Goal: Check status: Check status

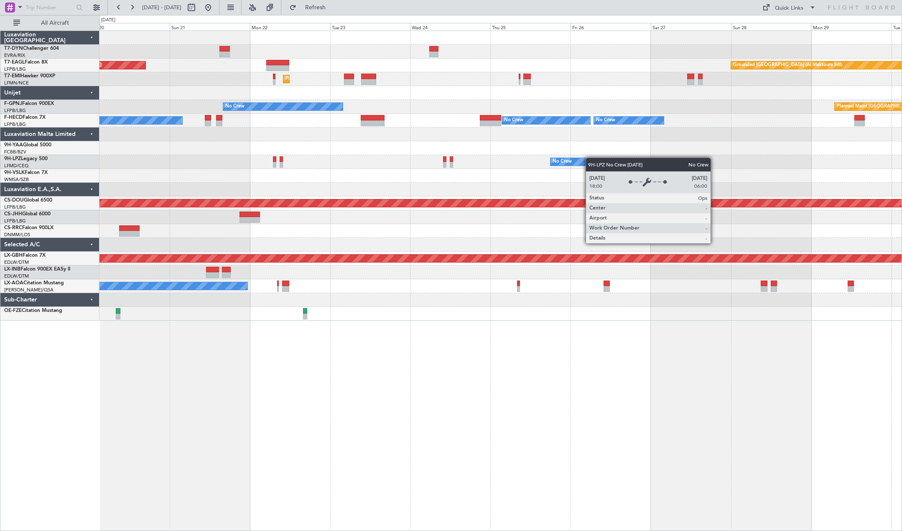
click at [580, 159] on div "Unplanned Maint [GEOGRAPHIC_DATA] ([GEOGRAPHIC_DATA]) Grounded [GEOGRAPHIC_DATA…" at bounding box center [500, 176] width 802 height 290
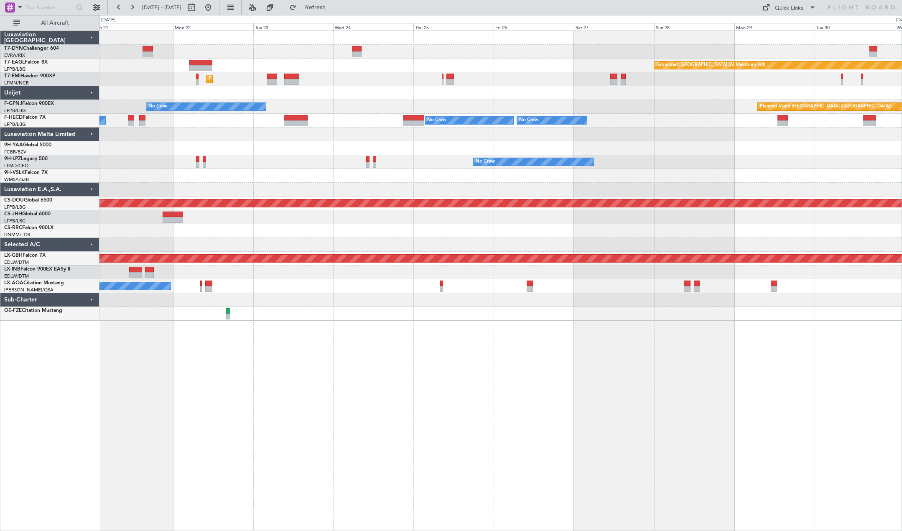
click at [453, 173] on div "Grounded [GEOGRAPHIC_DATA] (Al Maktoum Intl) Unplanned Maint [GEOGRAPHIC_DATA] …" at bounding box center [500, 176] width 802 height 290
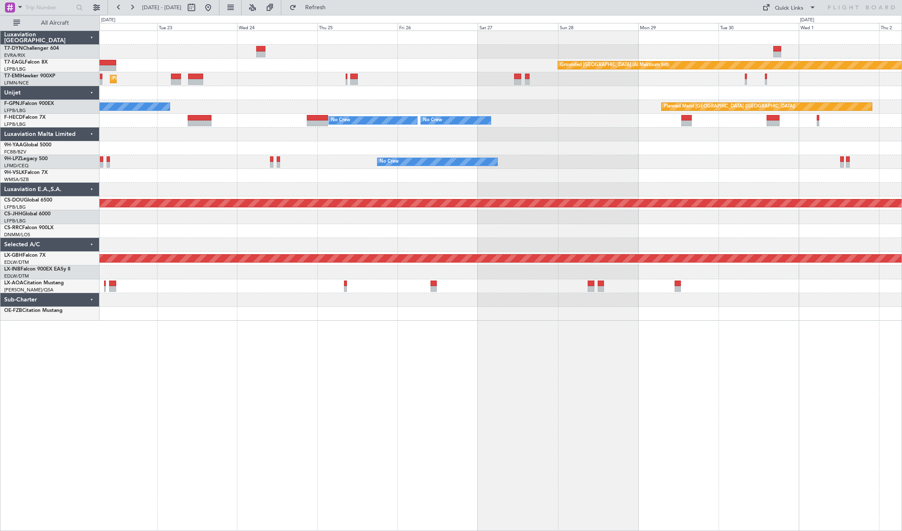
click at [643, 299] on div at bounding box center [500, 300] width 802 height 14
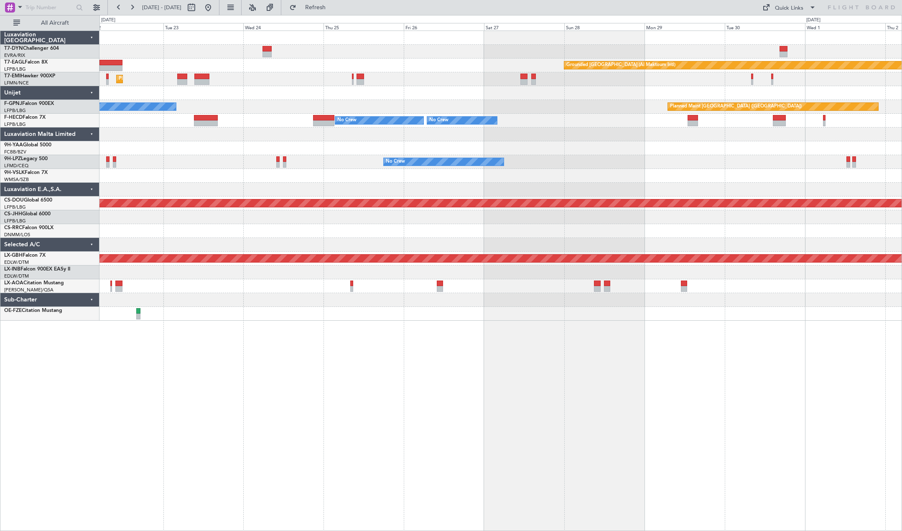
click at [355, 303] on div at bounding box center [500, 300] width 802 height 14
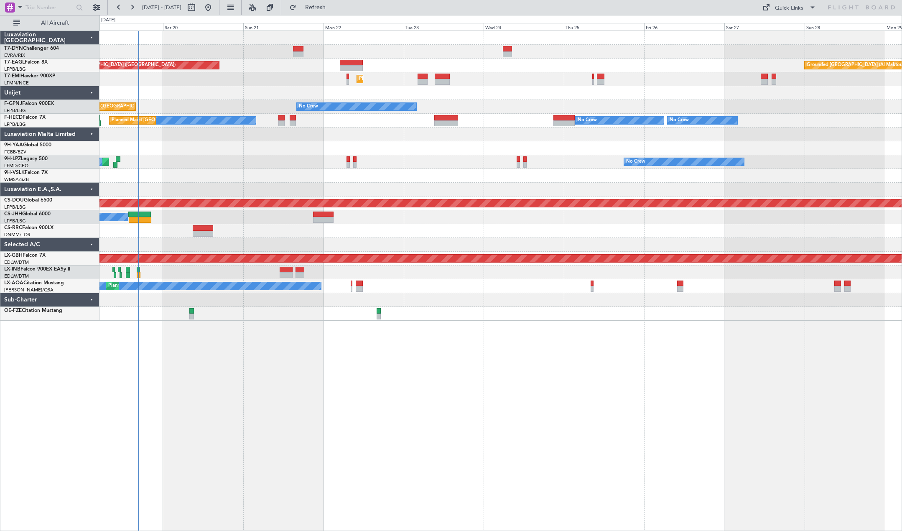
click at [557, 321] on div "Grounded [GEOGRAPHIC_DATA] (Al Maktoum Intl) Unplanned Maint [GEOGRAPHIC_DATA] …" at bounding box center [500, 281] width 802 height 500
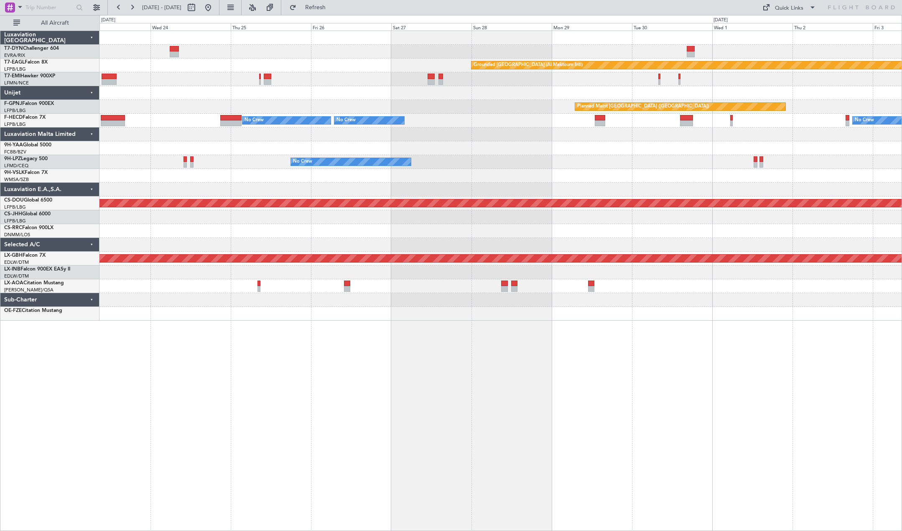
click at [254, 293] on div at bounding box center [500, 300] width 802 height 14
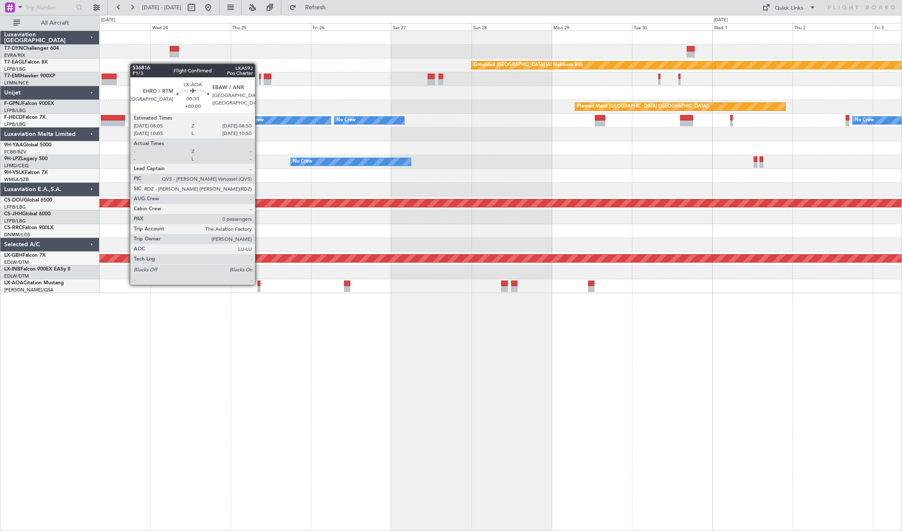
click at [259, 284] on div at bounding box center [258, 283] width 3 height 6
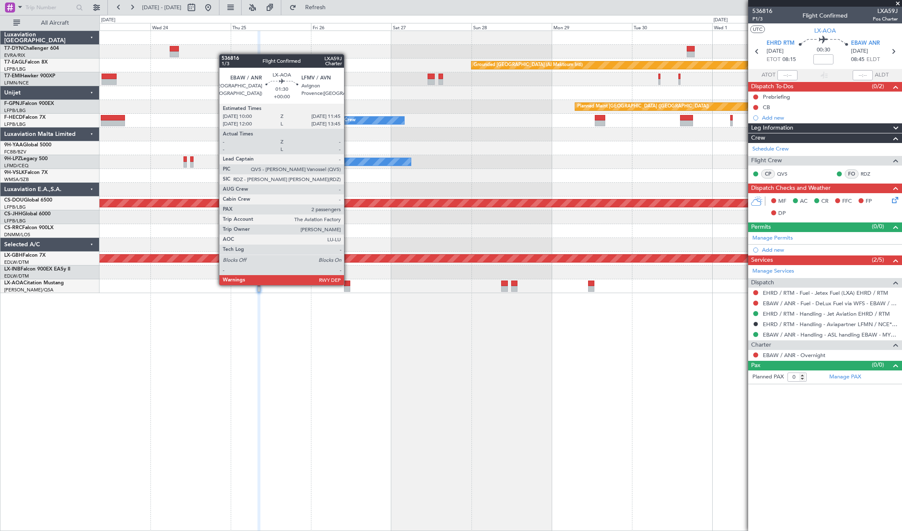
click at [348, 284] on div at bounding box center [347, 283] width 6 height 6
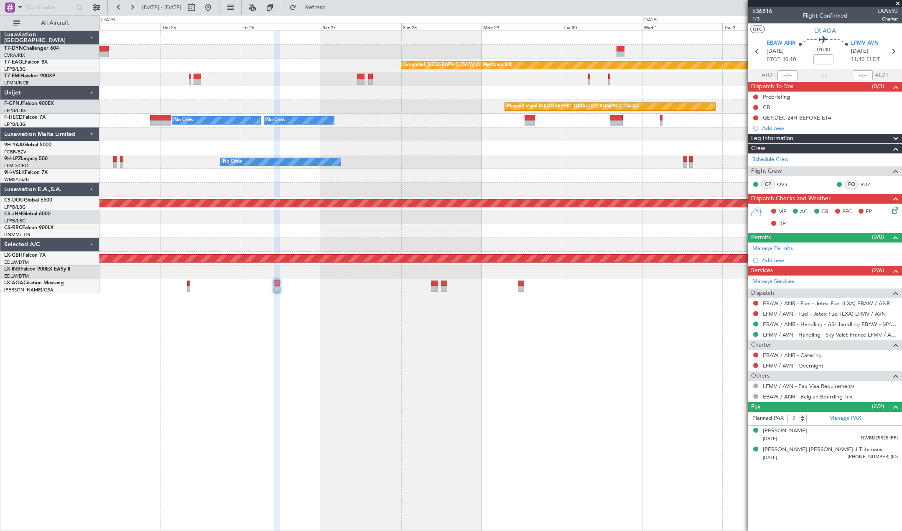
click at [504, 318] on div "Grounded [GEOGRAPHIC_DATA] (Al Maktoum Intl) Planned Maint [GEOGRAPHIC_DATA] Pl…" at bounding box center [500, 281] width 802 height 500
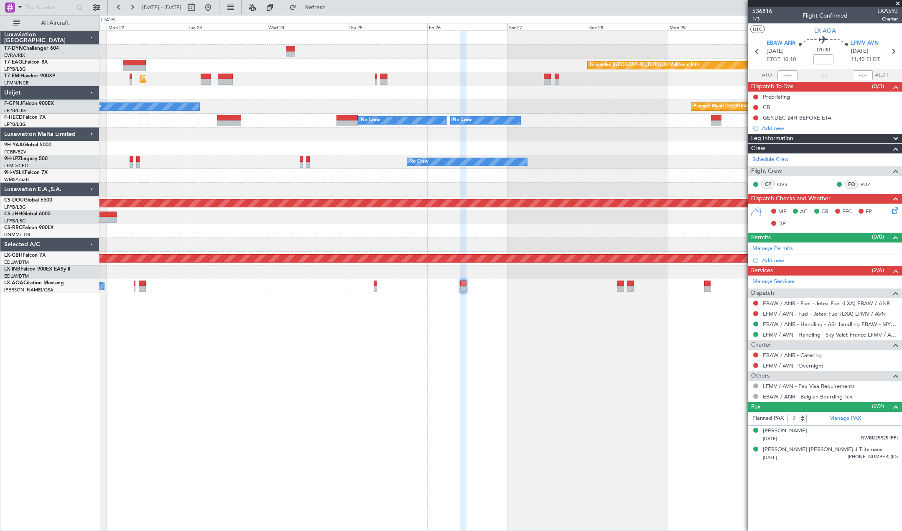
click at [585, 313] on div "Grounded [GEOGRAPHIC_DATA] (Al Maktoum Intl) Unplanned Maint [GEOGRAPHIC_DATA] …" at bounding box center [500, 281] width 802 height 500
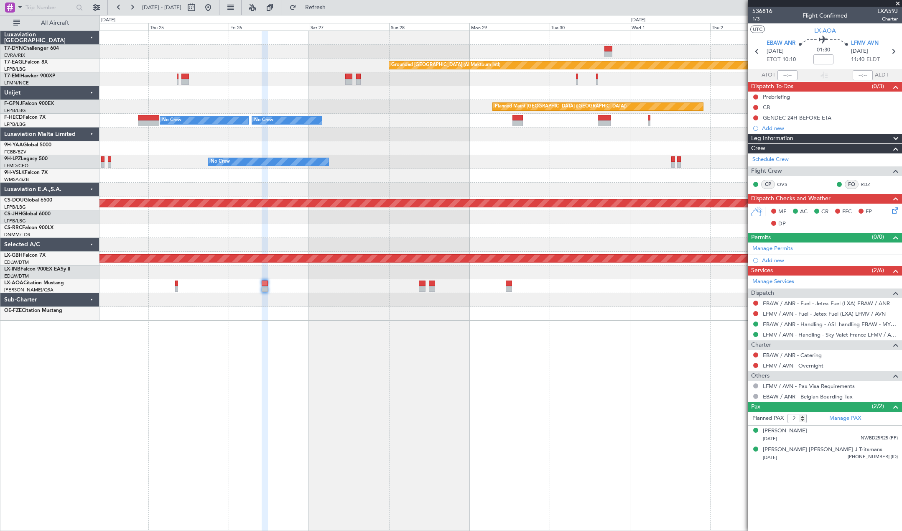
click at [341, 326] on div "Grounded [GEOGRAPHIC_DATA] (Al Maktoum Intl) Planned Maint [GEOGRAPHIC_DATA] Pl…" at bounding box center [500, 281] width 802 height 500
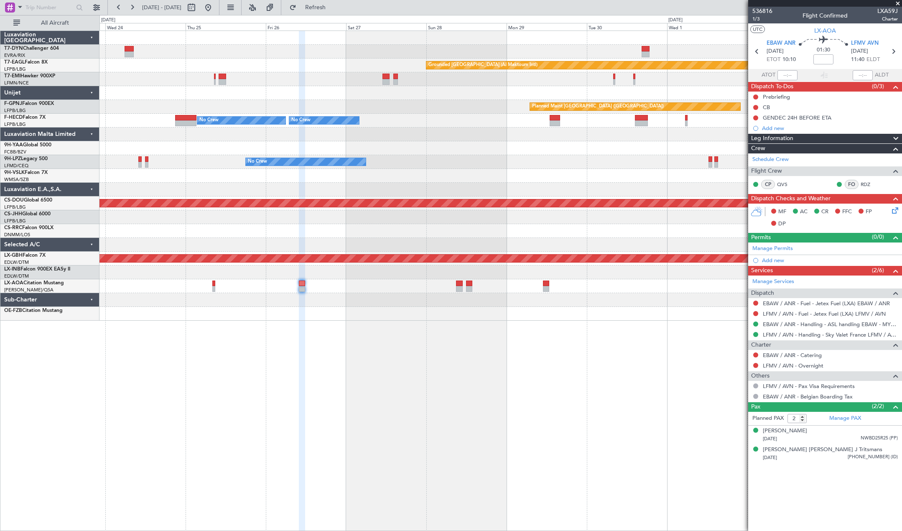
click at [343, 309] on div at bounding box center [500, 314] width 802 height 14
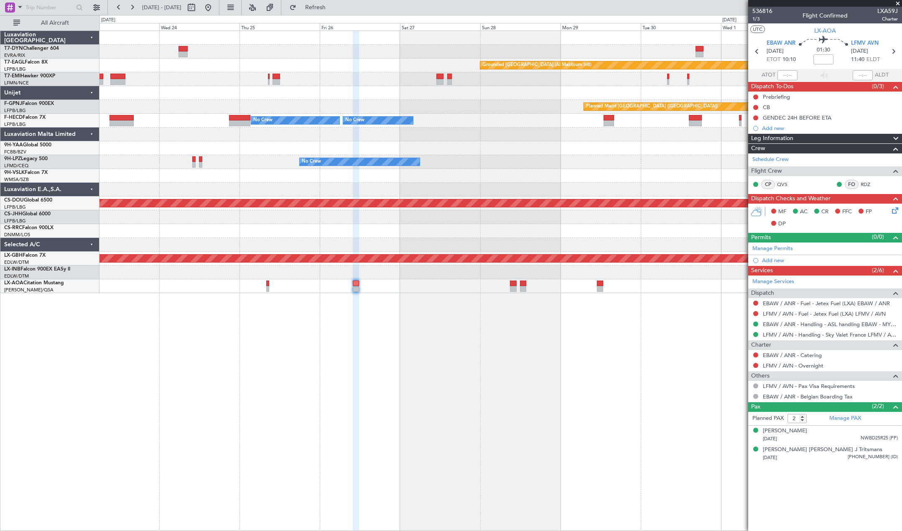
click at [294, 324] on div "Grounded [GEOGRAPHIC_DATA] (Al Maktoum Intl) Planned Maint [GEOGRAPHIC_DATA] Pl…" at bounding box center [500, 281] width 802 height 500
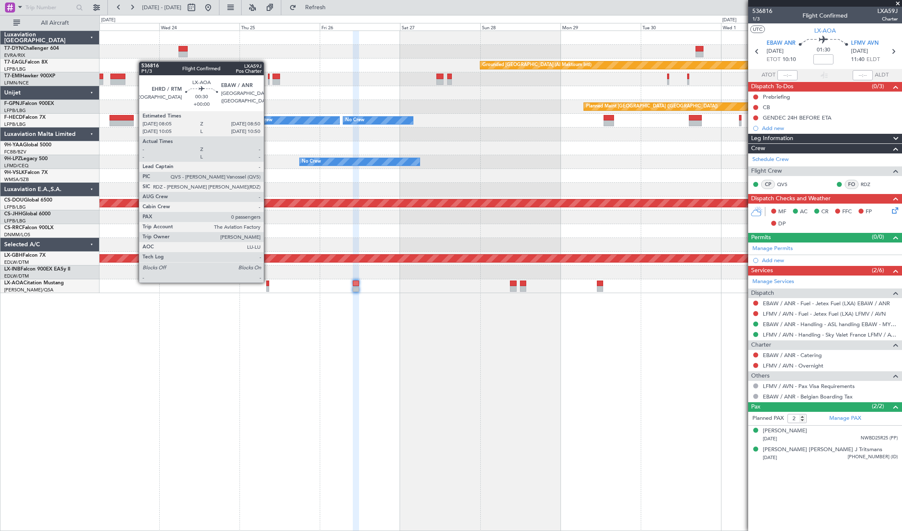
click at [267, 282] on div at bounding box center [267, 283] width 3 height 6
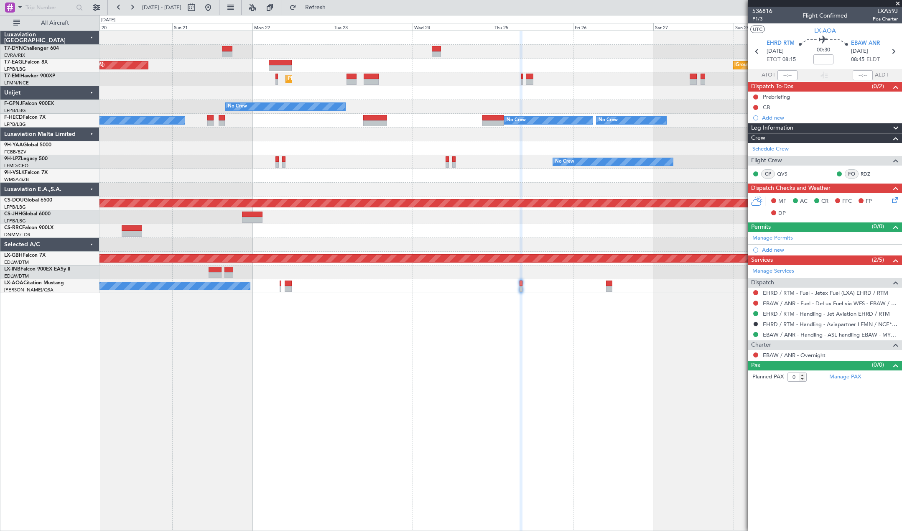
click at [689, 376] on div "Grounded [GEOGRAPHIC_DATA] (Al Maktoum Intl) Unplanned Maint [GEOGRAPHIC_DATA] …" at bounding box center [500, 281] width 802 height 500
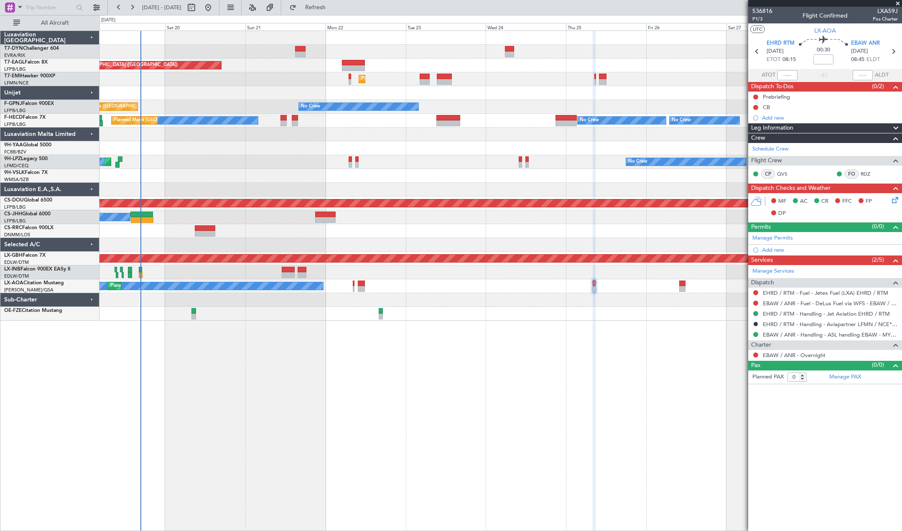
click at [409, 377] on div "Grounded [GEOGRAPHIC_DATA] (Al Maktoum Intl) Unplanned Maint [GEOGRAPHIC_DATA] …" at bounding box center [500, 281] width 802 height 500
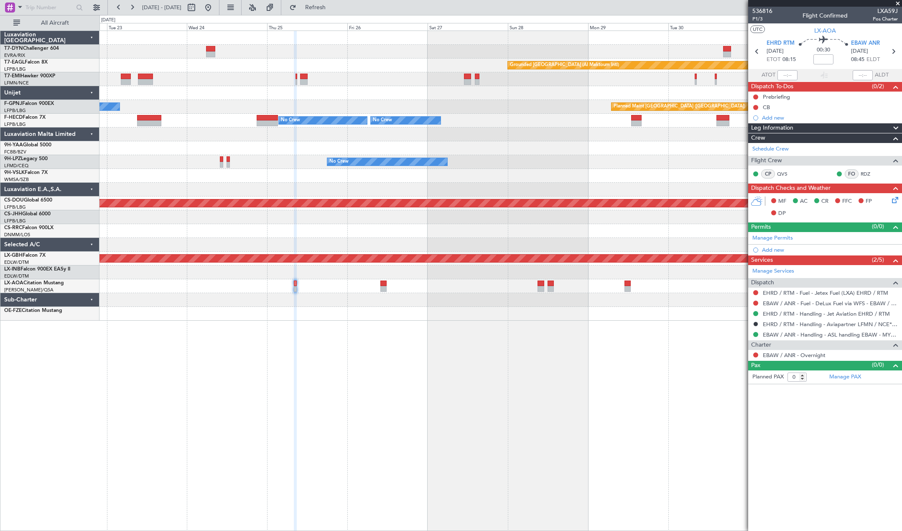
click at [286, 327] on div "Grounded [GEOGRAPHIC_DATA] (Al Maktoum Intl) Unplanned Maint [GEOGRAPHIC_DATA] …" at bounding box center [500, 281] width 802 height 500
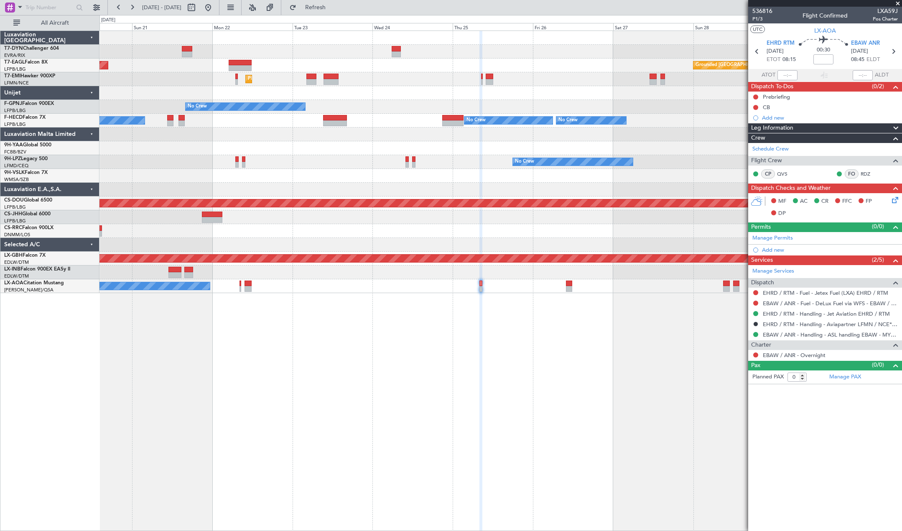
click at [449, 300] on div "Grounded [GEOGRAPHIC_DATA] (Al Maktoum Intl) Unplanned Maint [GEOGRAPHIC_DATA] …" at bounding box center [500, 281] width 802 height 500
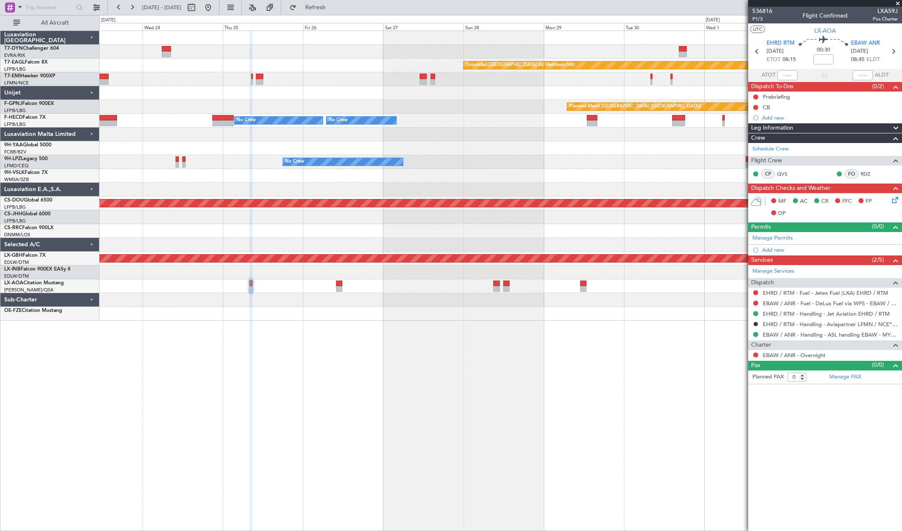
click at [234, 310] on div "Grounded [GEOGRAPHIC_DATA] (Al Maktoum Intl) Planned Maint [GEOGRAPHIC_DATA] Pl…" at bounding box center [500, 281] width 802 height 500
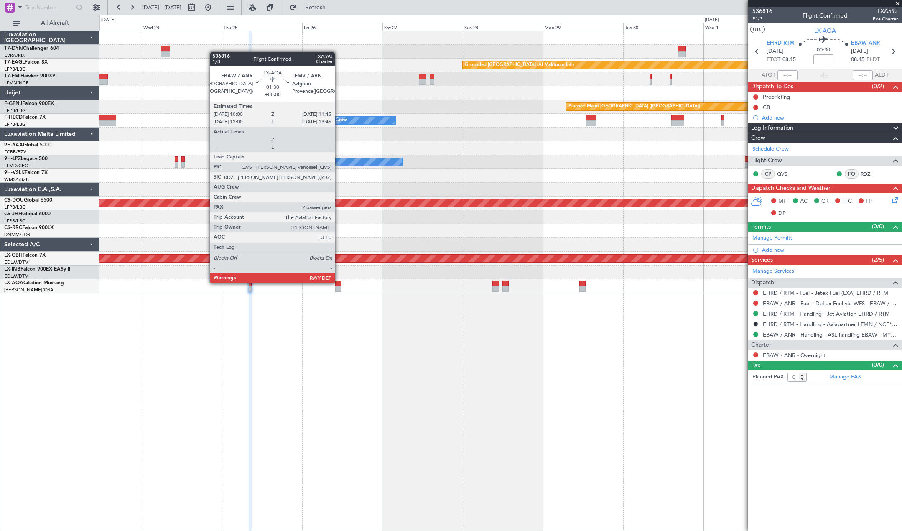
click at [338, 282] on div at bounding box center [338, 283] width 6 height 6
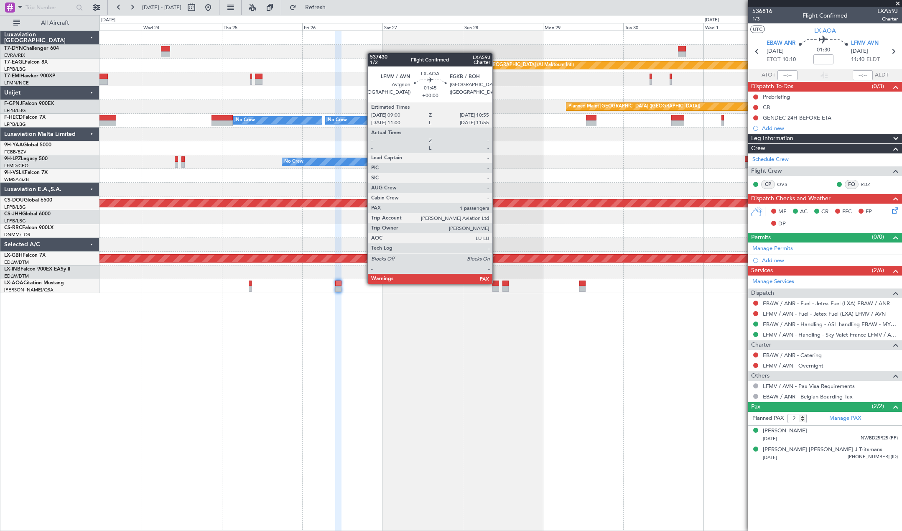
click at [496, 283] on div at bounding box center [495, 283] width 7 height 6
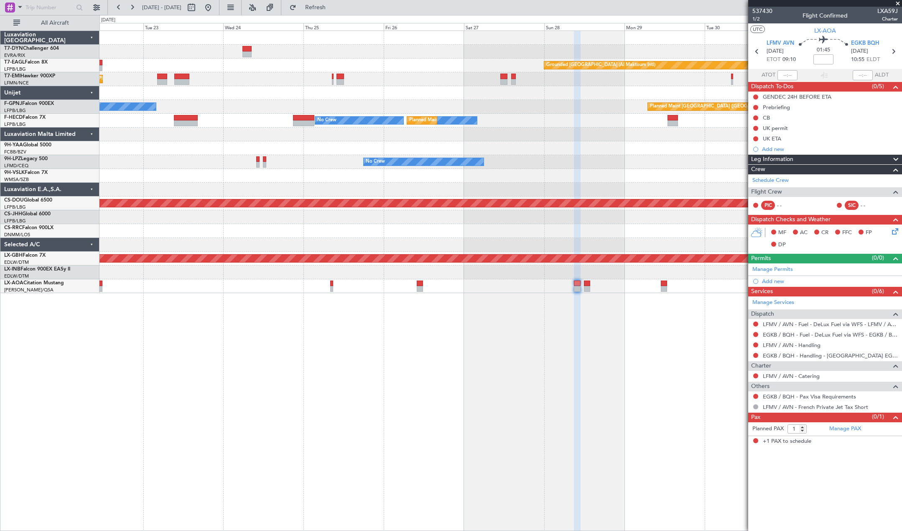
click at [704, 295] on div "Grounded [GEOGRAPHIC_DATA] (Al Maktoum Intl) Unplanned Maint [GEOGRAPHIC_DATA] …" at bounding box center [500, 281] width 802 height 500
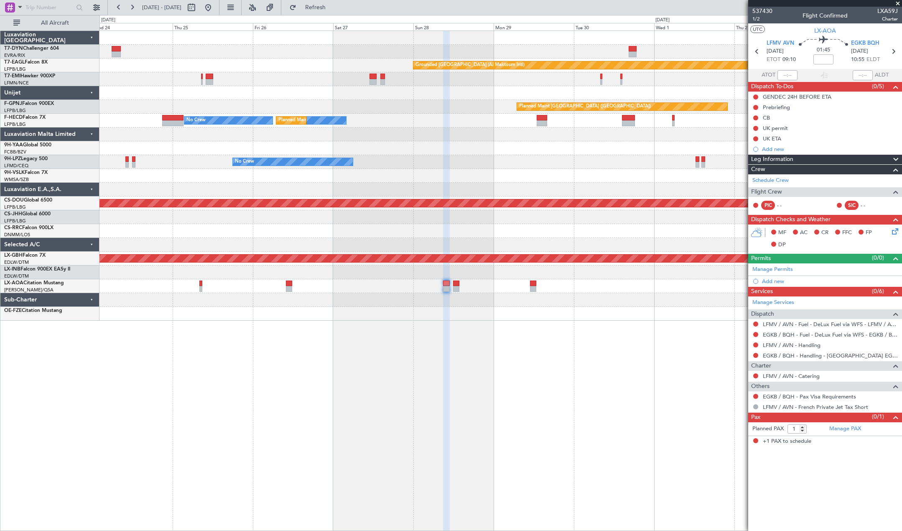
click at [415, 309] on div at bounding box center [500, 314] width 802 height 14
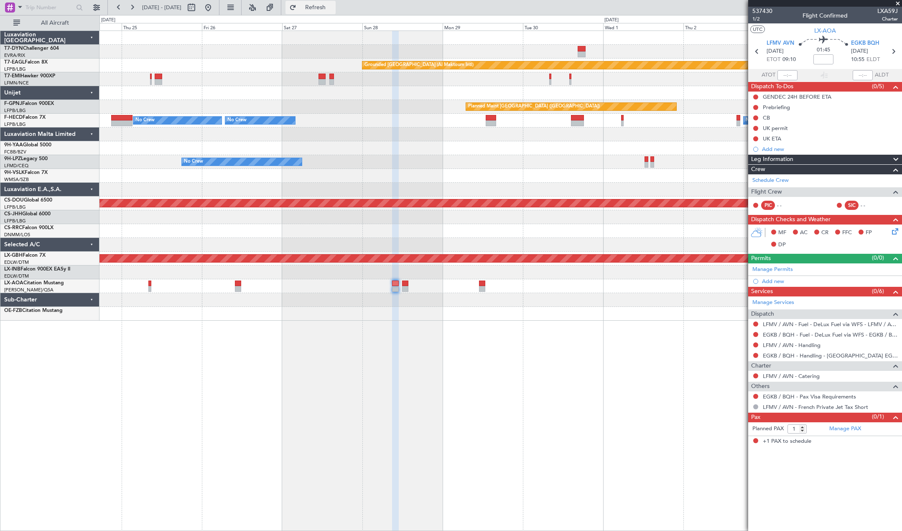
click at [333, 8] on span "Refresh" at bounding box center [315, 8] width 35 height 6
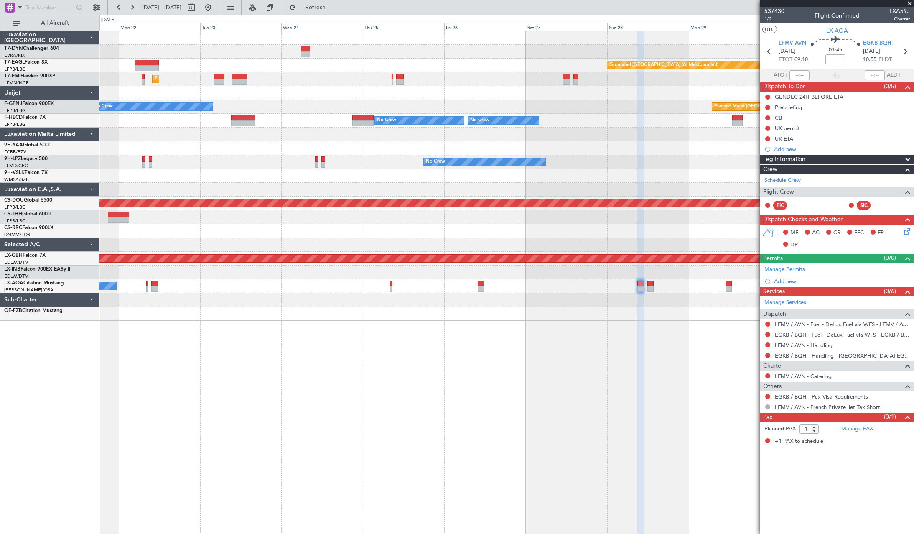
click at [582, 285] on div "Grounded [GEOGRAPHIC_DATA] (Al Maktoum Intl) Unplanned Maint [GEOGRAPHIC_DATA] …" at bounding box center [506, 176] width 814 height 290
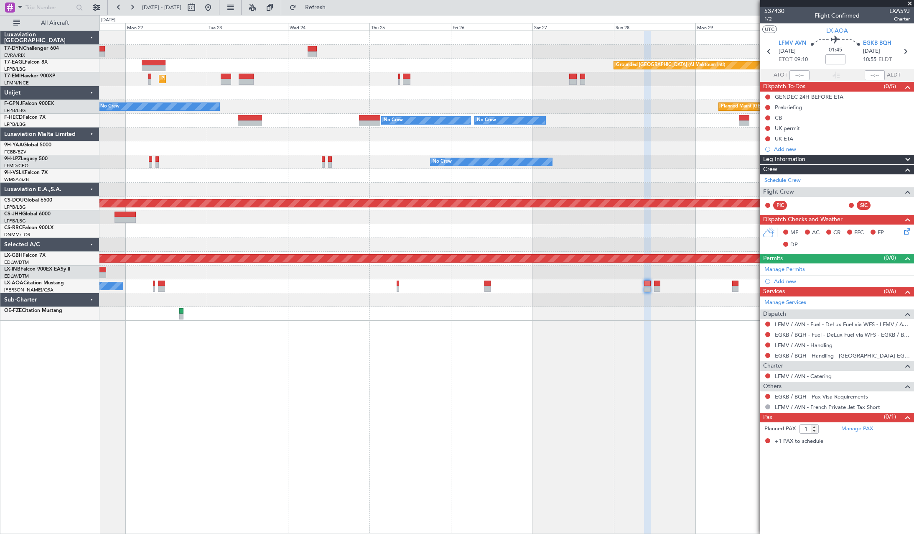
click at [249, 197] on div "Grounded [GEOGRAPHIC_DATA] (Al Maktoum Intl) Unplanned Maint [GEOGRAPHIC_DATA] …" at bounding box center [506, 176] width 814 height 290
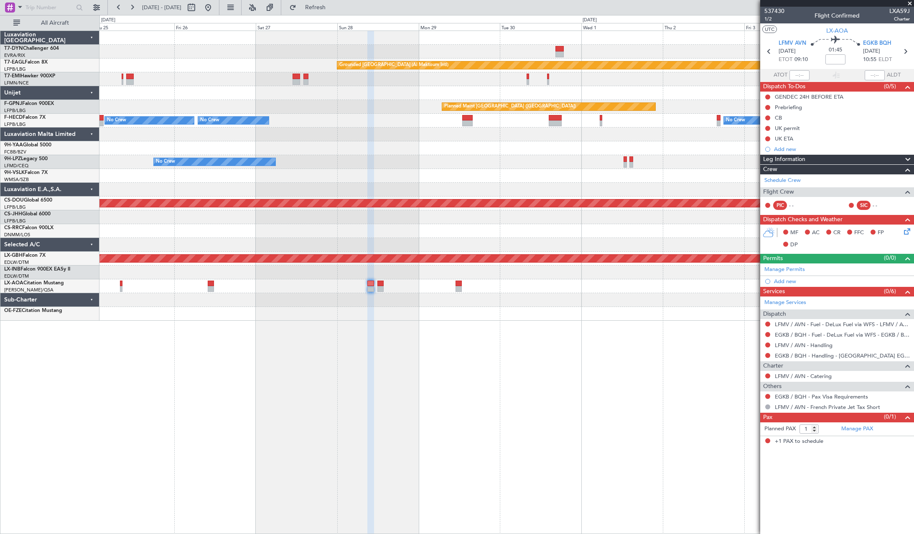
click at [390, 309] on div "Grounded [GEOGRAPHIC_DATA] (Al Maktoum Intl) Planned Maint [GEOGRAPHIC_DATA] ([…" at bounding box center [506, 176] width 814 height 290
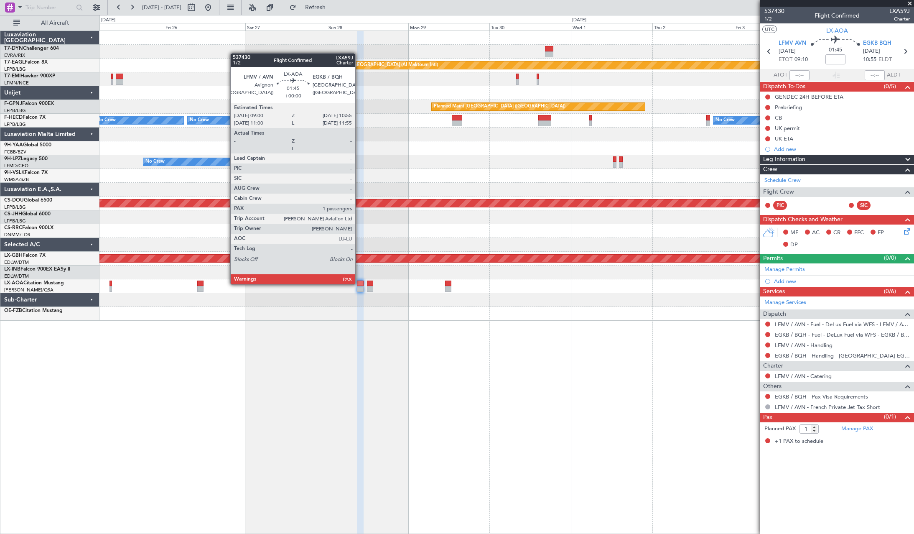
click at [359, 283] on div at bounding box center [360, 283] width 7 height 6
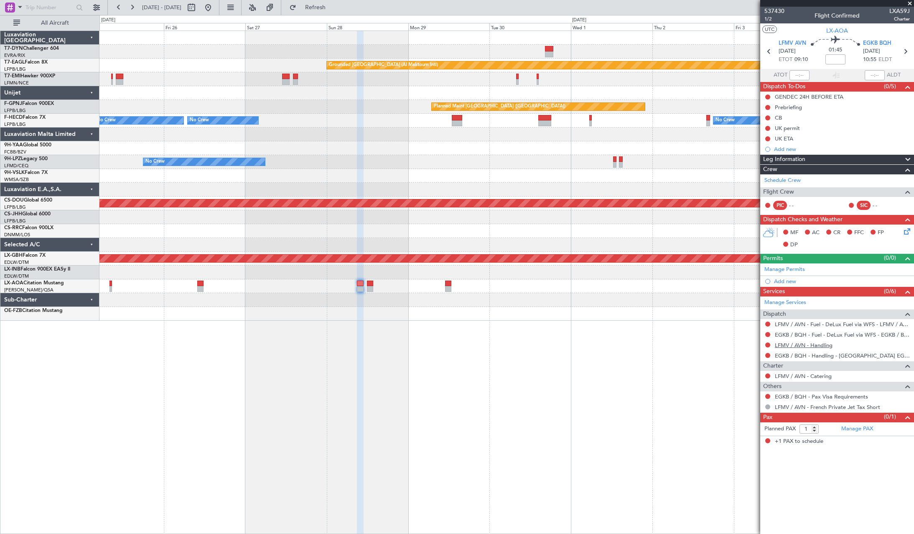
click at [813, 344] on link "LFMV / AVN - Handling" at bounding box center [804, 344] width 58 height 7
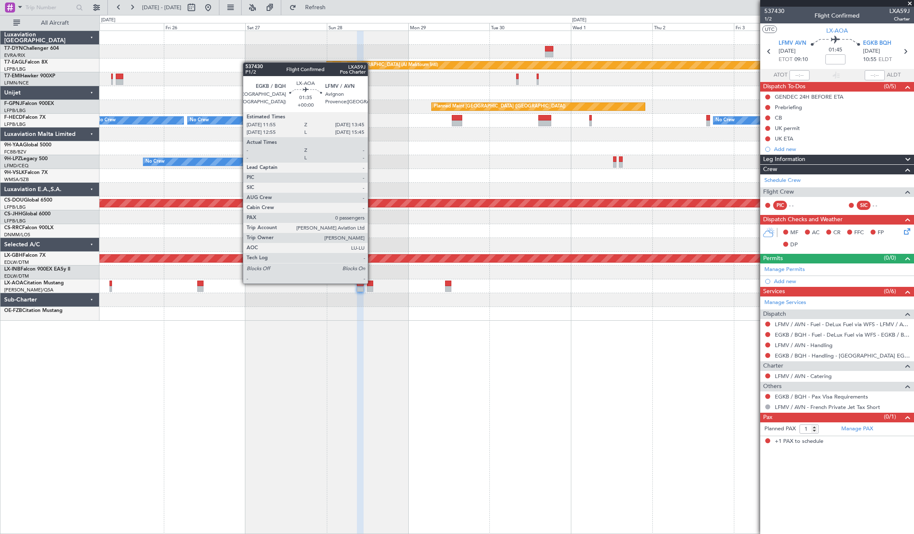
click at [372, 282] on div at bounding box center [370, 283] width 6 height 6
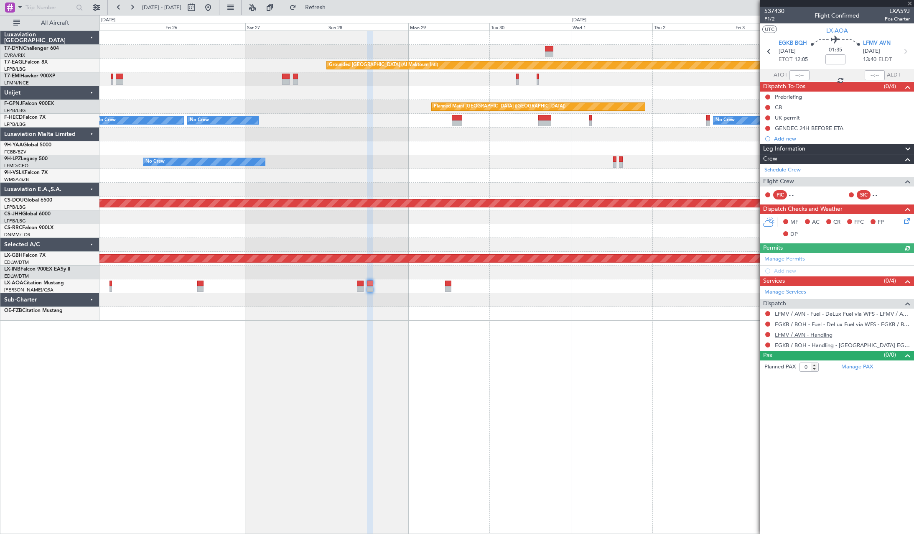
click at [813, 333] on link "LFMV / AVN - Handling" at bounding box center [804, 334] width 58 height 7
click at [332, 5] on span "Refresh" at bounding box center [315, 8] width 35 height 6
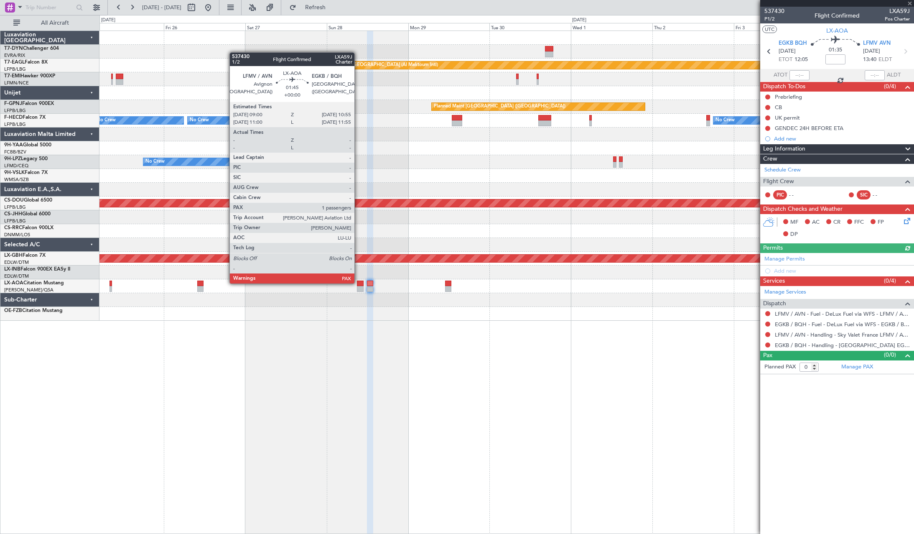
click at [358, 282] on div at bounding box center [360, 283] width 7 height 6
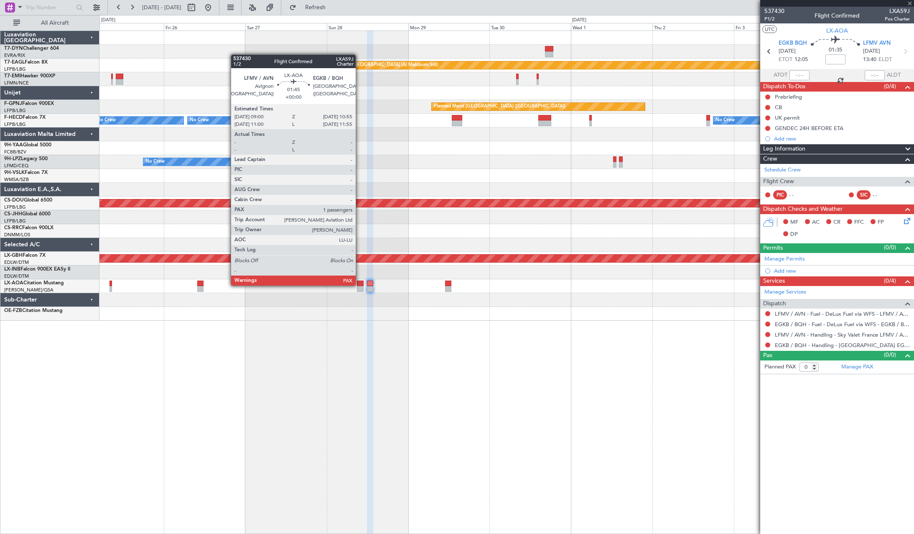
type input "1"
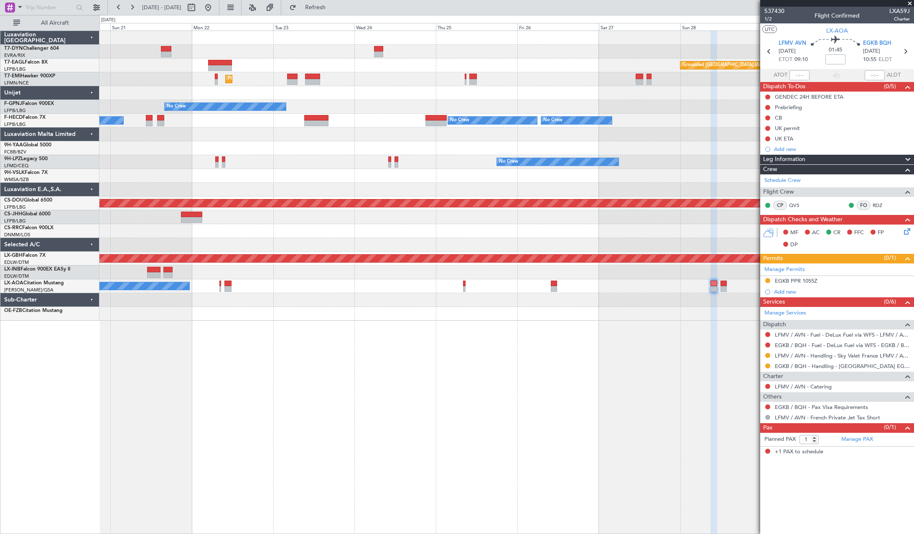
click at [673, 216] on div "Grounded [GEOGRAPHIC_DATA] (Al Maktoum Intl) Unplanned Maint [GEOGRAPHIC_DATA] …" at bounding box center [506, 176] width 814 height 290
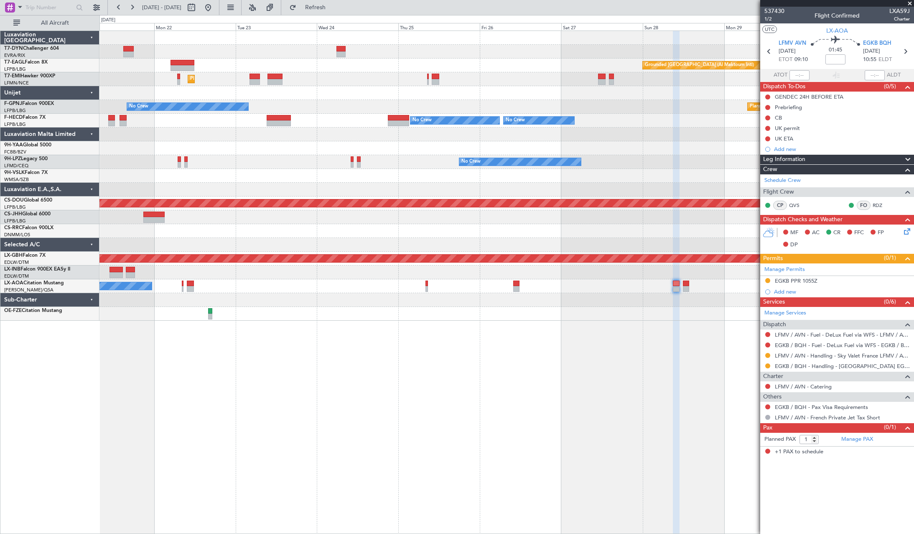
click at [516, 349] on div "Grounded [GEOGRAPHIC_DATA] (Al Maktoum Intl) Unplanned Maint [GEOGRAPHIC_DATA] …" at bounding box center [506, 282] width 814 height 503
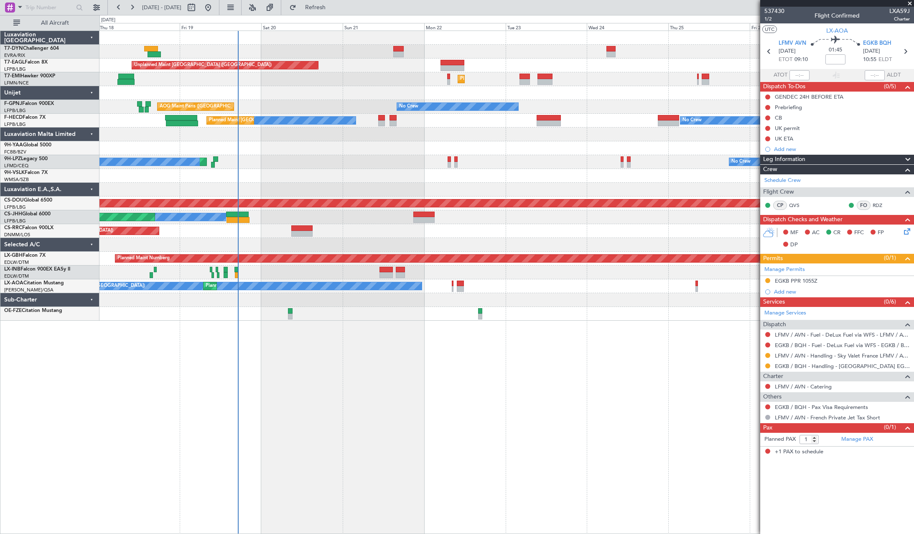
click at [345, 91] on div "Unplanned Maint [GEOGRAPHIC_DATA] (Riga Intl) Unplanned Maint [GEOGRAPHIC_DATA]…" at bounding box center [506, 176] width 814 height 290
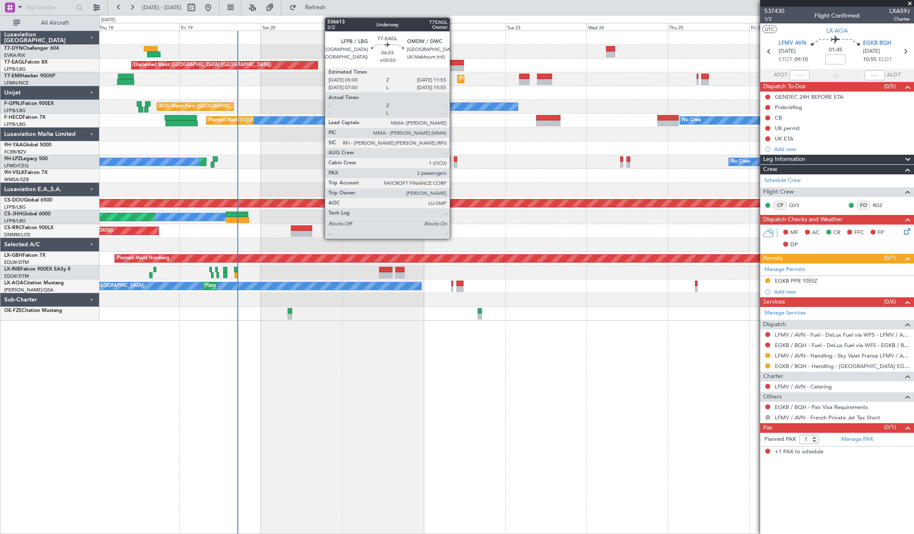
click at [453, 60] on div at bounding box center [452, 63] width 24 height 6
type input "+00:50"
type input "2"
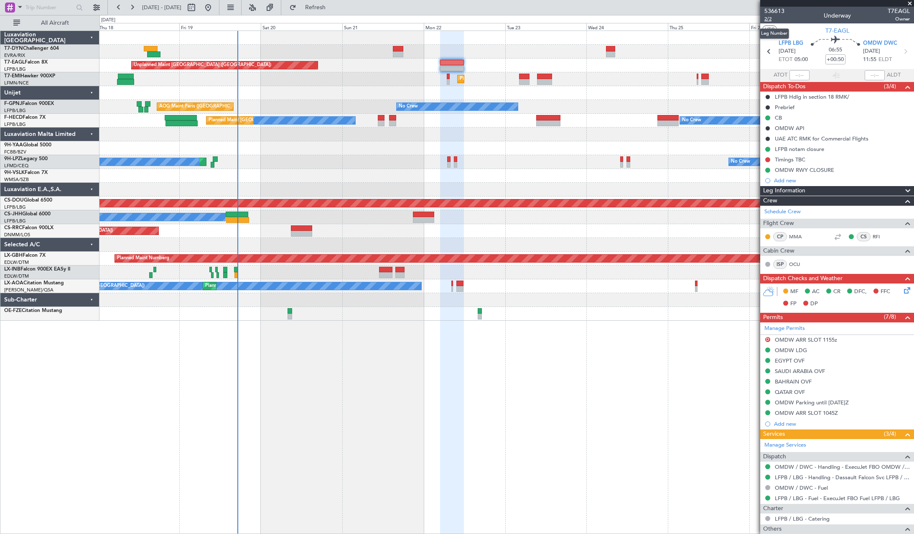
click at [767, 19] on span "2/2" at bounding box center [774, 18] width 20 height 7
click at [333, 9] on span "Refresh" at bounding box center [315, 8] width 35 height 6
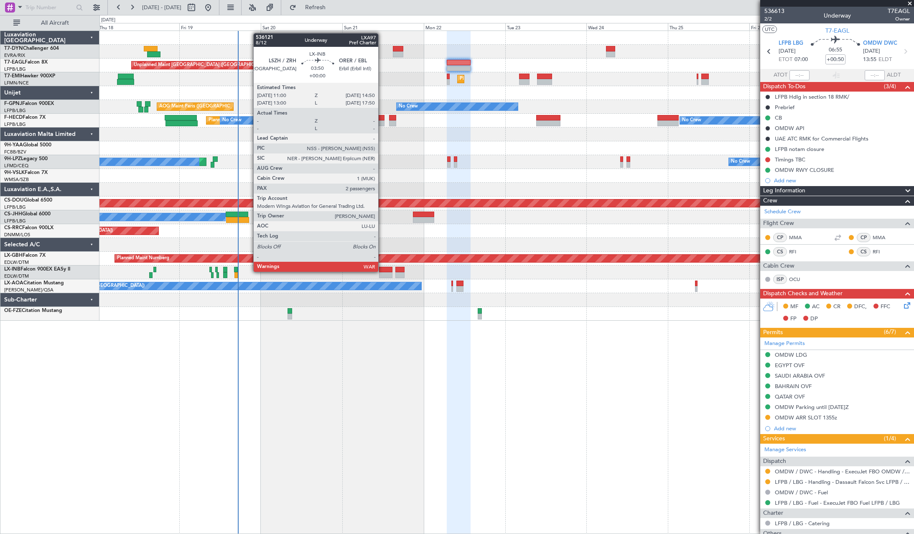
click at [382, 271] on div at bounding box center [385, 270] width 13 height 6
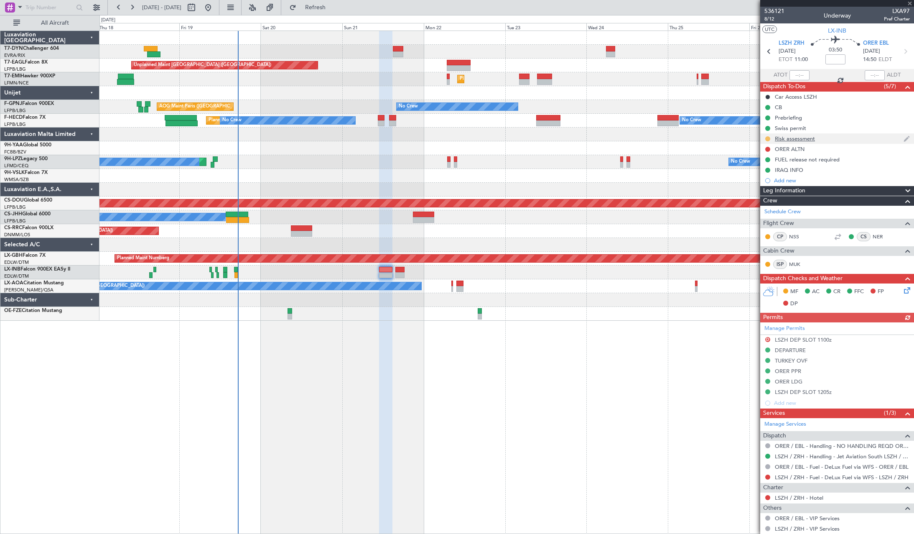
click at [769, 137] on button at bounding box center [767, 138] width 5 height 5
click at [752, 175] on span at bounding box center [751, 175] width 5 height 5
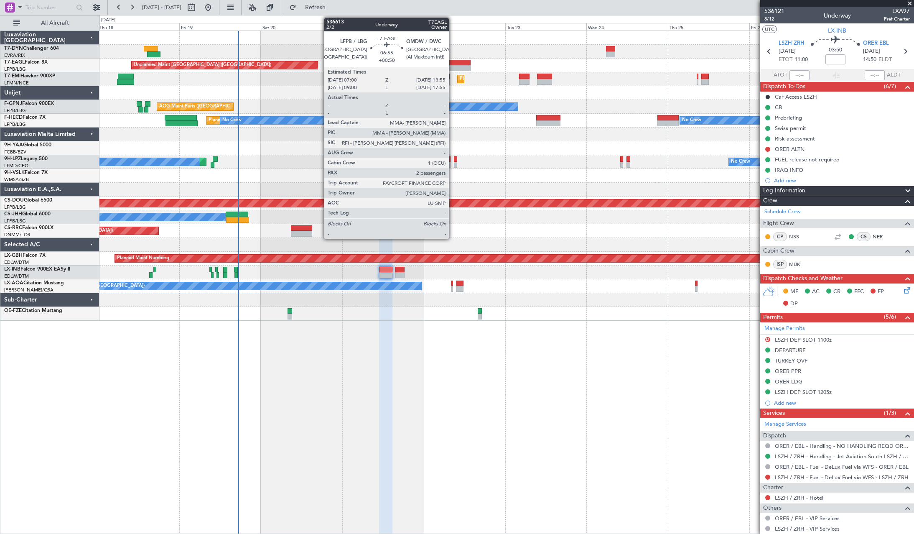
click at [453, 65] on div at bounding box center [459, 68] width 24 height 6
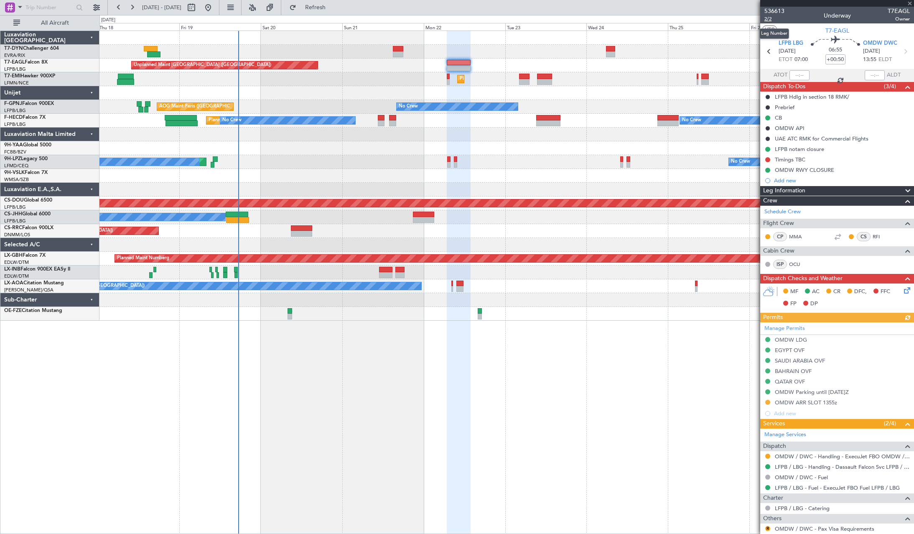
click at [771, 17] on span "2/2" at bounding box center [774, 18] width 20 height 7
click at [772, 20] on span "2/2" at bounding box center [774, 18] width 20 height 7
click at [774, 10] on span "536613" at bounding box center [774, 11] width 20 height 9
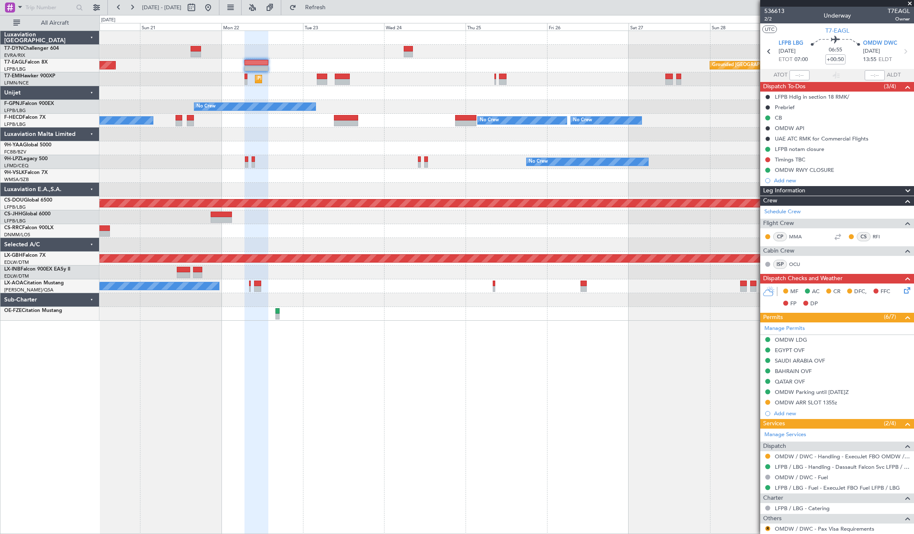
click at [303, 118] on div "Grounded [GEOGRAPHIC_DATA] (Al Maktoum Intl) Unplanned Maint [GEOGRAPHIC_DATA] …" at bounding box center [506, 176] width 814 height 290
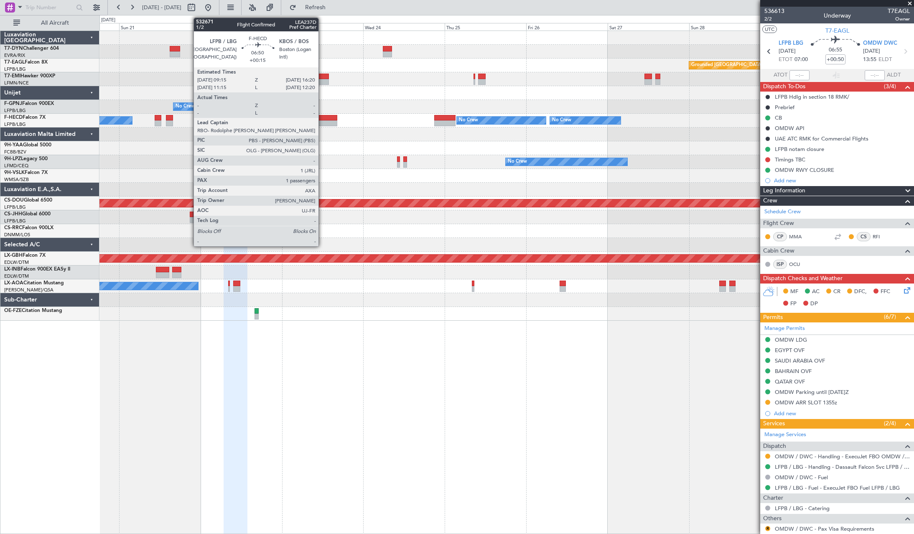
click at [322, 117] on div at bounding box center [325, 118] width 24 height 6
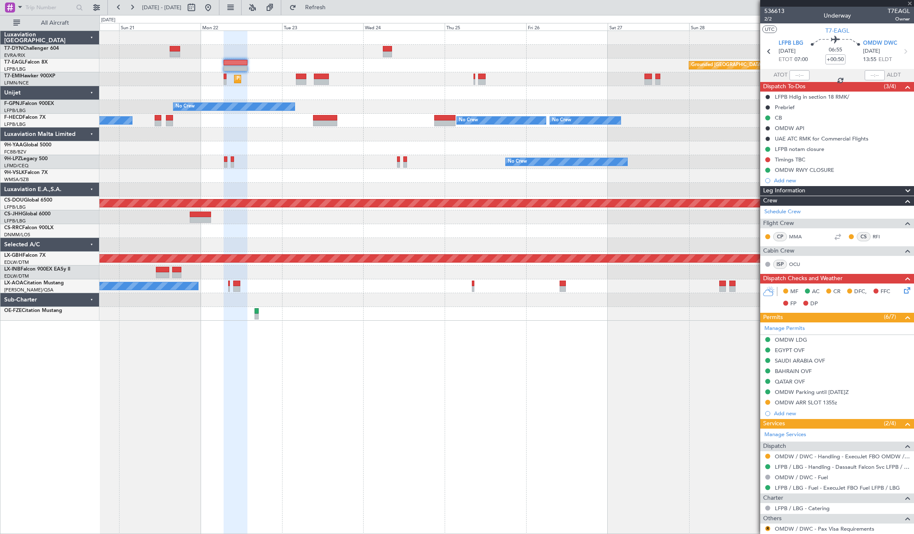
type input "+00:15"
type input "1"
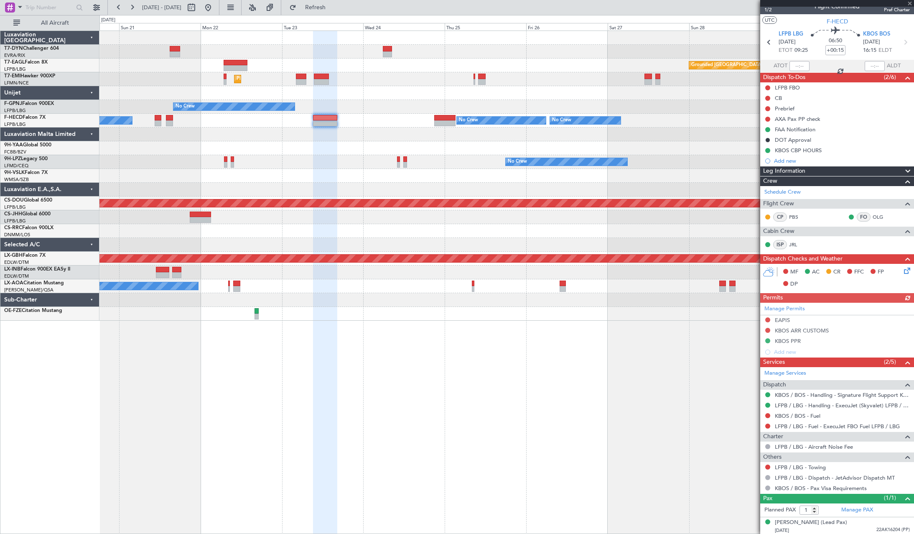
scroll to position [11, 0]
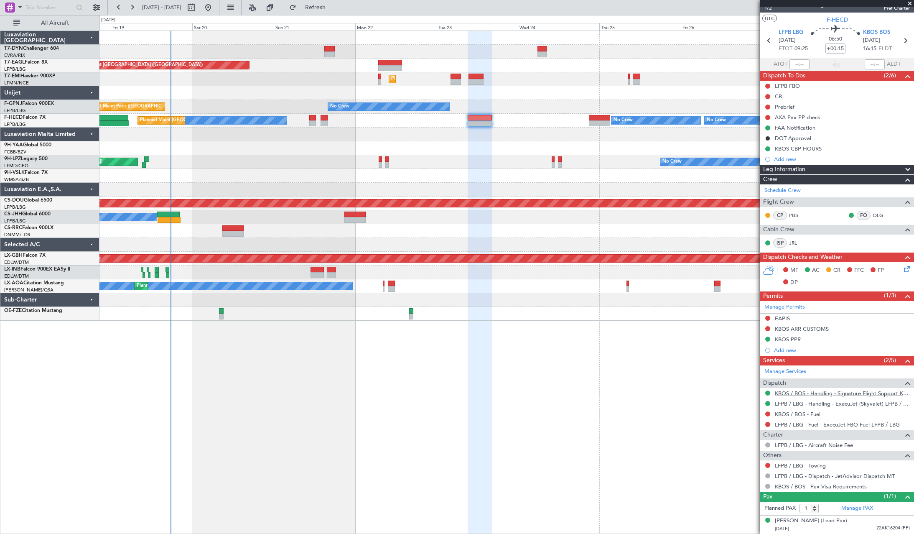
click at [814, 395] on link "KBOS / BOS - Handling - Signature Flight Support KBOS / BOS" at bounding box center [842, 392] width 135 height 7
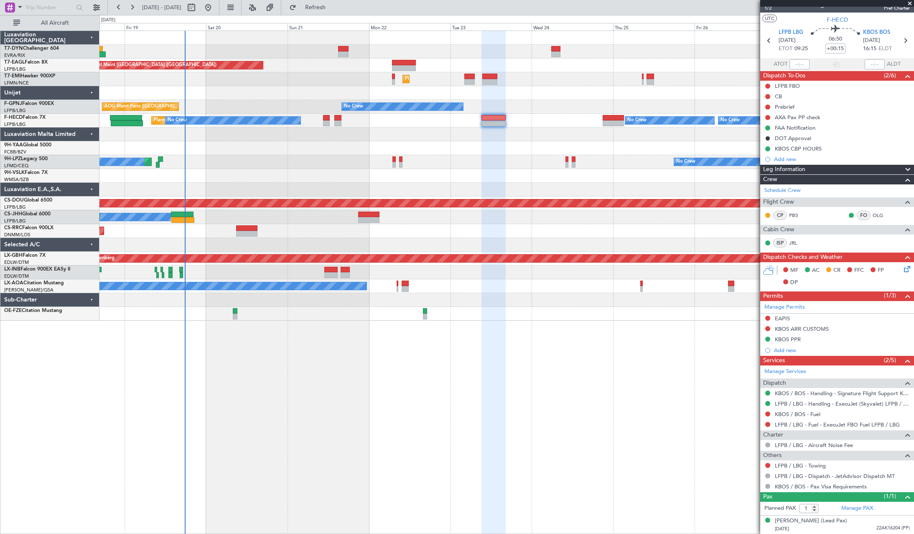
click at [299, 97] on div at bounding box center [506, 93] width 814 height 14
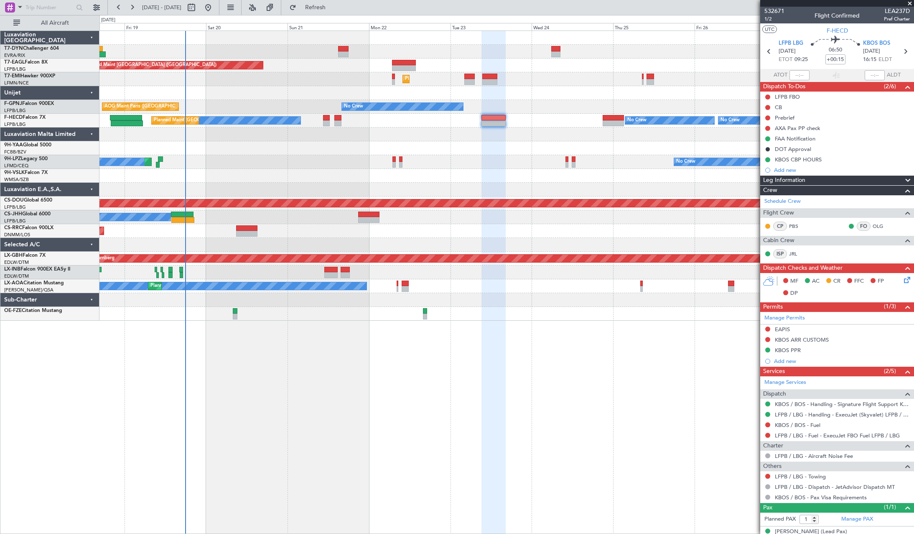
scroll to position [11, 0]
